Goal: Communication & Community: Answer question/provide support

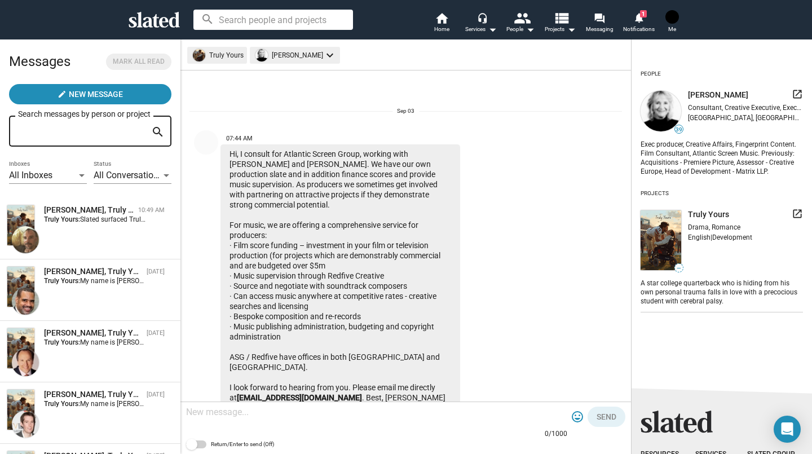
scroll to position [265, 0]
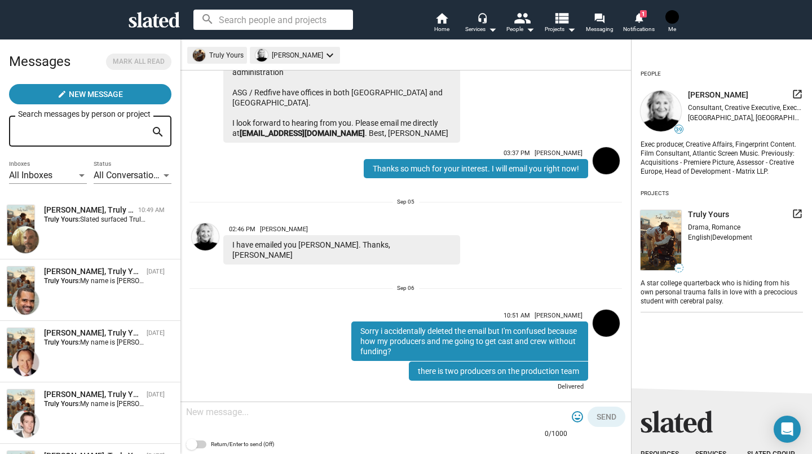
click at [96, 218] on span "Slated surfaced Truly Yours as a match for my Producer interest. I would love t…" at bounding box center [298, 220] width 436 height 8
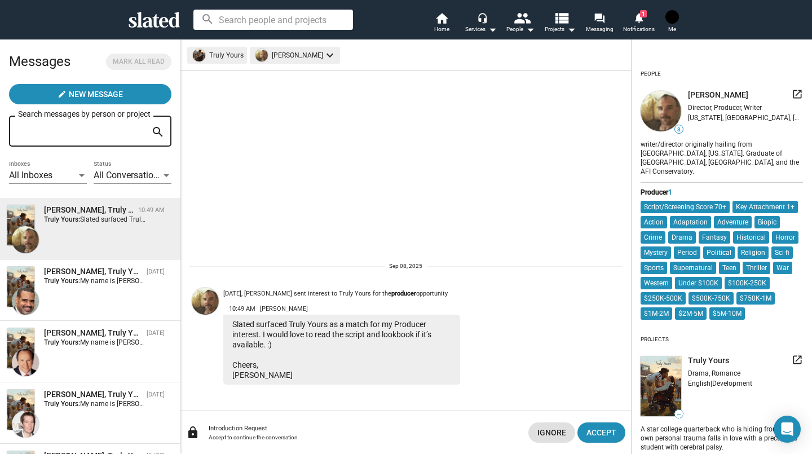
click at [599, 429] on span "Accept" at bounding box center [602, 433] width 30 height 20
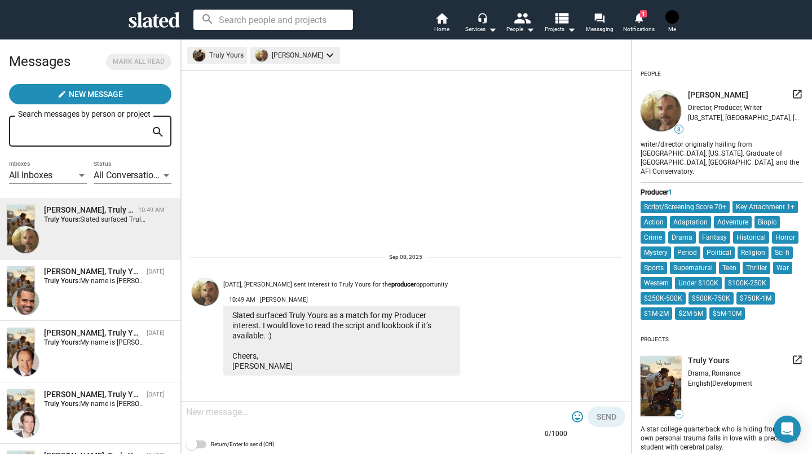
click at [256, 409] on textarea at bounding box center [376, 412] width 381 height 11
click at [300, 410] on textarea "thanks so much for your" at bounding box center [376, 412] width 381 height 11
type textarea "thanks so much for your interest. What is your email?"
click at [600, 416] on span "Send" at bounding box center [607, 417] width 20 height 20
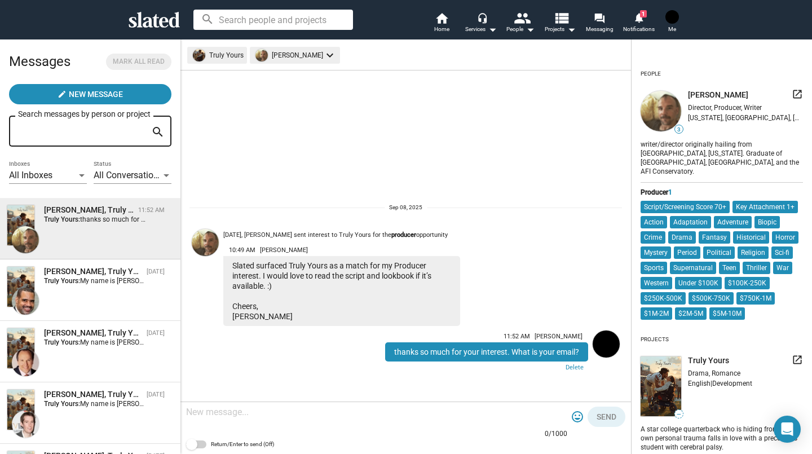
click at [698, 95] on span "[PERSON_NAME]" at bounding box center [718, 95] width 60 height 11
click at [792, 94] on mat-icon "launch" at bounding box center [797, 94] width 11 height 11
